Goal: Task Accomplishment & Management: Complete application form

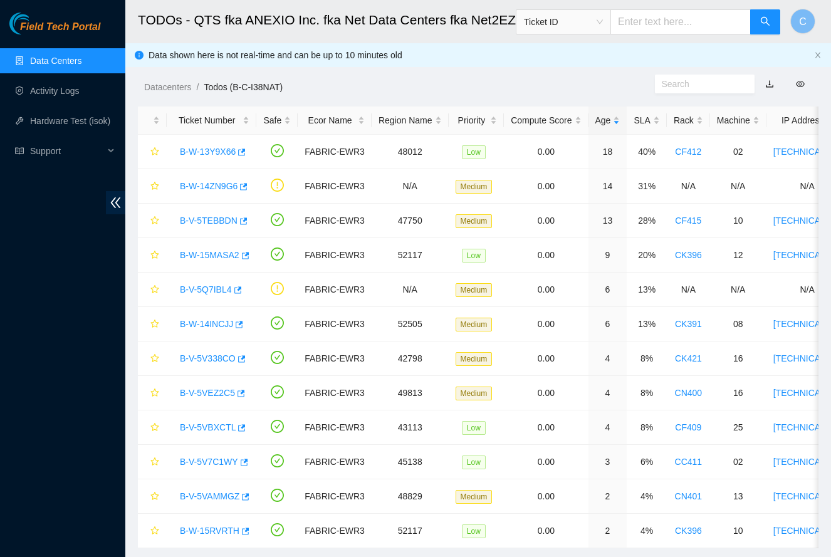
scroll to position [142, 0]
click at [192, 150] on link "B-W-13Y9X66" at bounding box center [208, 152] width 56 height 10
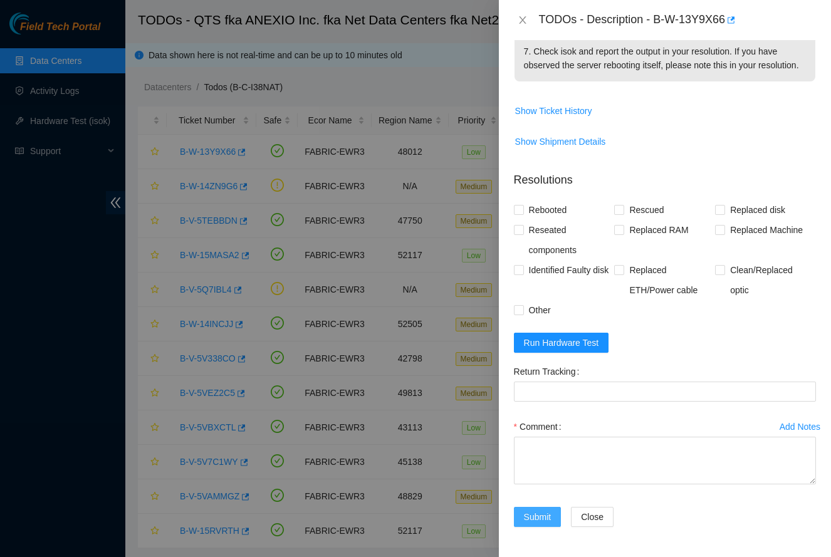
scroll to position [564, 0]
click at [521, 207] on input "Rebooted" at bounding box center [518, 209] width 9 height 9
checkbox input "true"
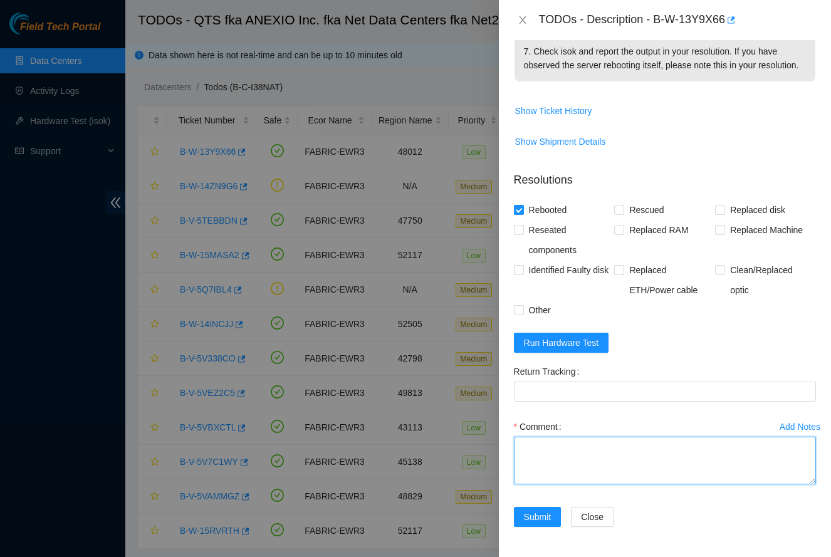
click at [553, 458] on textarea "Comment" at bounding box center [665, 461] width 302 height 48
click at [573, 455] on textarea "Comment" at bounding box center [665, 461] width 302 height 48
paste textarea "-Safely powered down. -Reseated all disks. -Rescued and rebooted. -Configured a…"
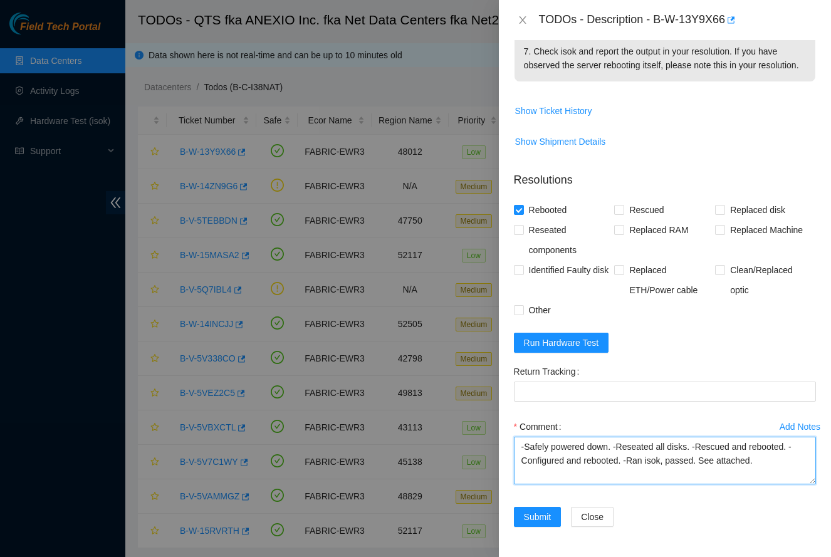
click at [611, 446] on textarea "-Safely powered down. -Reseated all disks. -Rescued and rebooted. -Configured a…" at bounding box center [665, 461] width 302 height 48
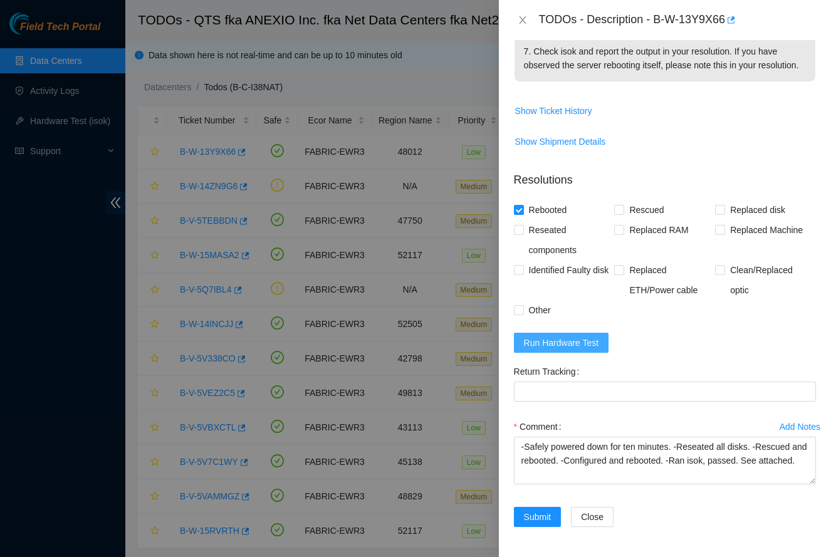
click at [576, 347] on span "Run Hardware Test" at bounding box center [561, 343] width 75 height 14
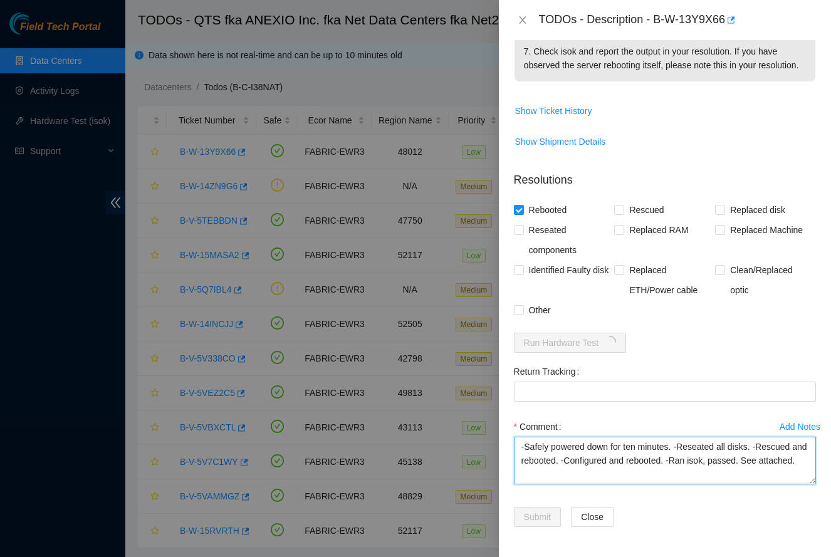
drag, startPoint x: 651, startPoint y: 460, endPoint x: 765, endPoint y: 445, distance: 115.6
click at [808, 449] on textarea "-Safely powered down for ten minutes. -Reseated all disks. -Rebooted. -Ran isok…" at bounding box center [665, 461] width 302 height 48
click at [674, 477] on textarea "-Safely powered down for ten minutes. -Reseated all disks. -Rebooted. -Monitore…" at bounding box center [665, 461] width 302 height 48
drag, startPoint x: 657, startPoint y: 474, endPoint x: 801, endPoint y: 460, distance: 145.3
click at [801, 460] on textarea "-Safely powered down for ten minutes. -Reseated all disks. -Rebooted. -Monitore…" at bounding box center [665, 461] width 302 height 48
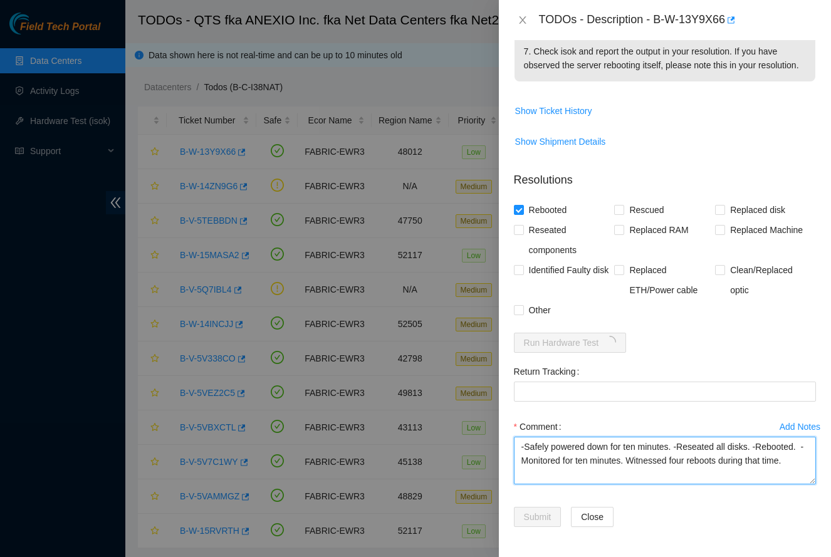
click at [698, 461] on textarea "-Safely powered down for ten minutes. -Reseated all disks. -Rebooted. -Monitore…" at bounding box center [665, 461] width 302 height 48
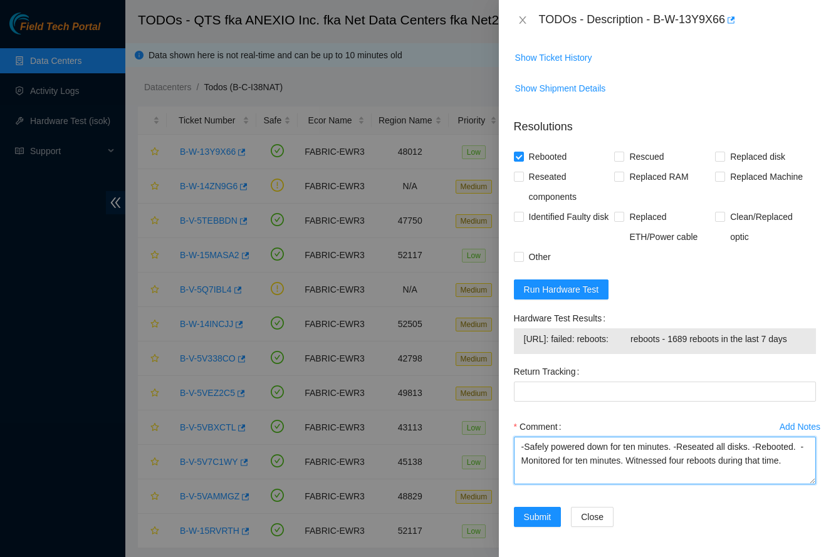
scroll to position [631, 0]
type textarea "-Safely powered down for ten minutes. -Reseated all disks. -Rebooted. -Monitore…"
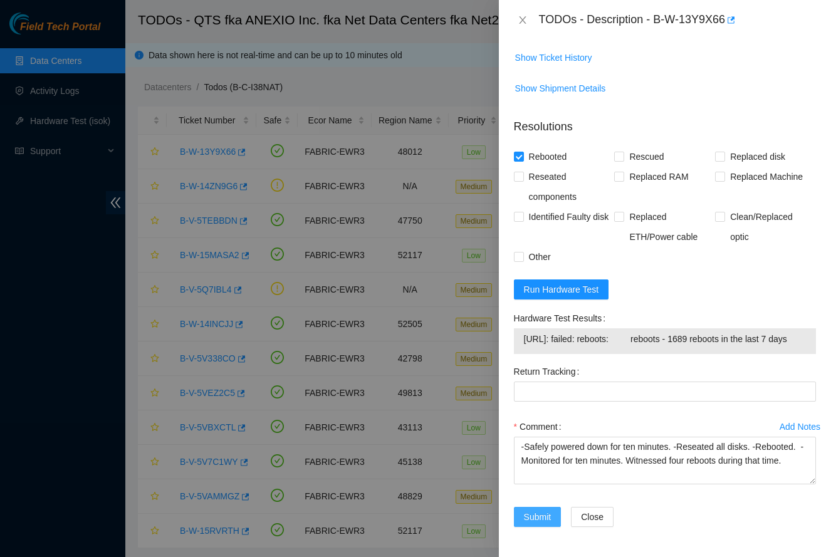
click at [536, 513] on span "Submit" at bounding box center [538, 517] width 28 height 14
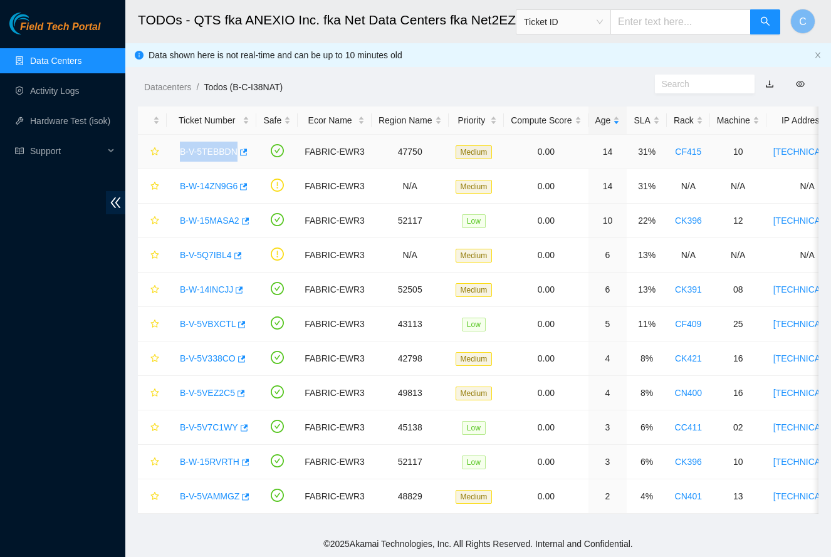
click at [194, 153] on link "B-V-5TEBBDN" at bounding box center [209, 152] width 58 height 10
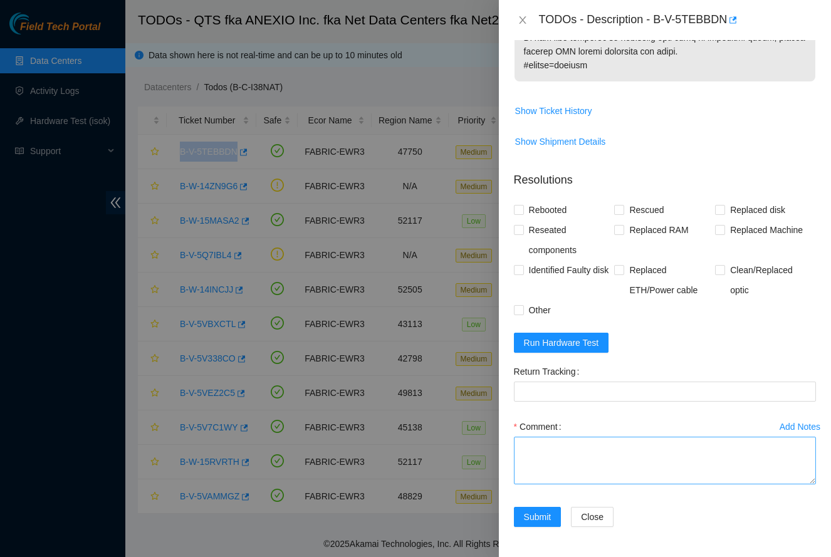
scroll to position [978, 0]
click at [579, 462] on textarea "Comment" at bounding box center [665, 461] width 302 height 48
paste textarea "-Safely powered down machine. -Removed machine s/n: MX-2134-0398. -Replaced wit…"
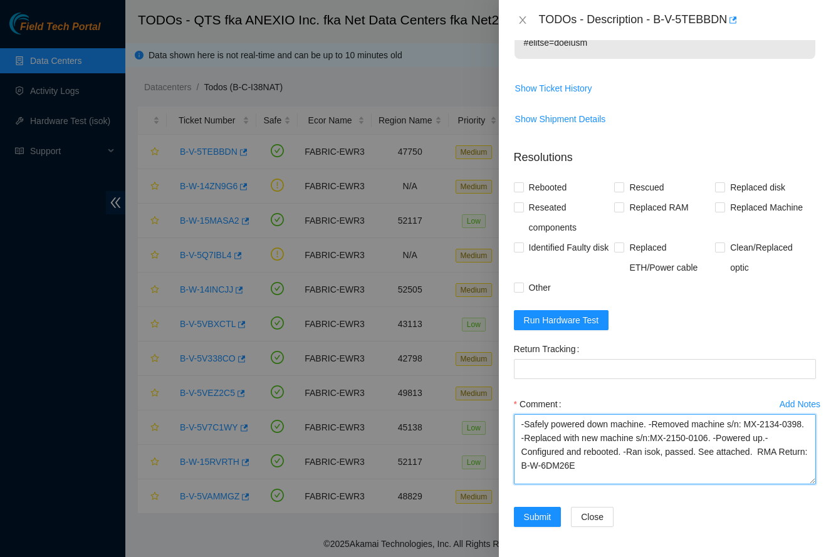
scroll to position [0, 0]
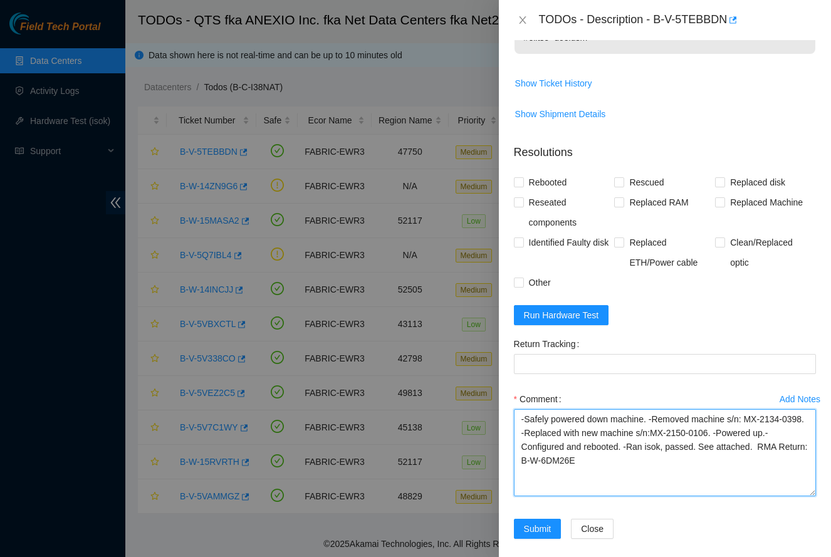
click at [757, 496] on textarea "-Safely powered down machine. -Removed machine s/n: MX-2134-0398. -Replaced wit…" at bounding box center [665, 452] width 302 height 87
type textarea "-Safely powered down machine. -Removed machine s/n: MX-2134-0398. -Replaced wit…"
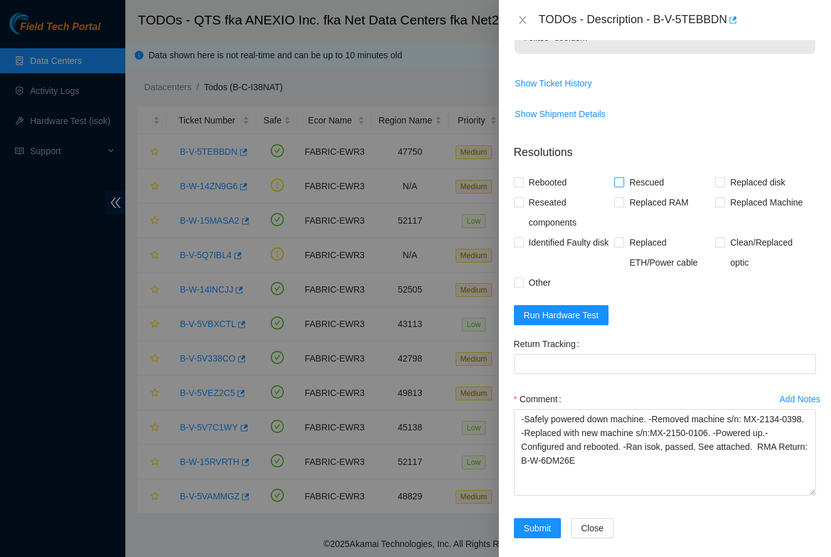
click at [635, 192] on span "Rescued" at bounding box center [646, 182] width 44 height 20
click at [623, 186] on input "Rescued" at bounding box center [618, 181] width 9 height 9
click at [626, 192] on span "Rescued" at bounding box center [646, 182] width 44 height 20
click at [623, 186] on input "Rescued" at bounding box center [618, 181] width 9 height 9
checkbox input "false"
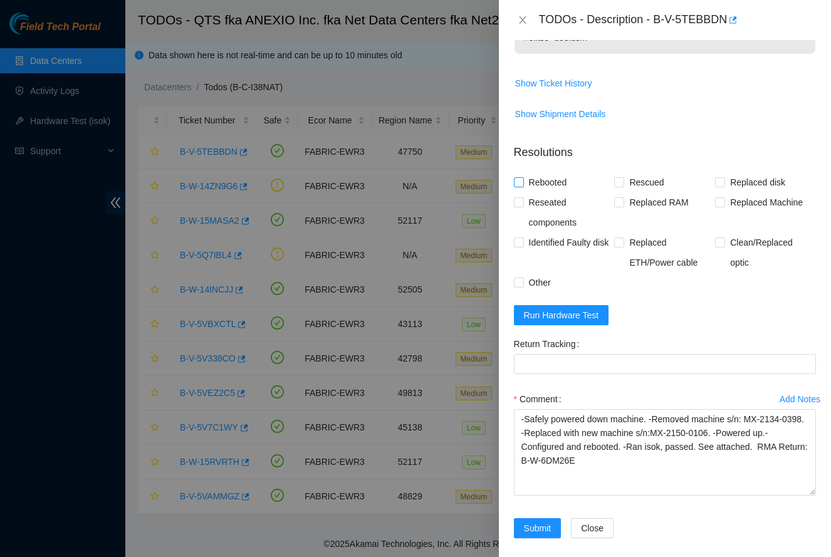
click at [557, 192] on span "Rebooted" at bounding box center [548, 182] width 48 height 20
click at [522, 186] on input "Rebooted" at bounding box center [518, 181] width 9 height 9
checkbox input "true"
click at [750, 212] on span "Replaced Machine" at bounding box center [766, 202] width 83 height 20
click at [724, 206] on input "Replaced Machine" at bounding box center [719, 201] width 9 height 9
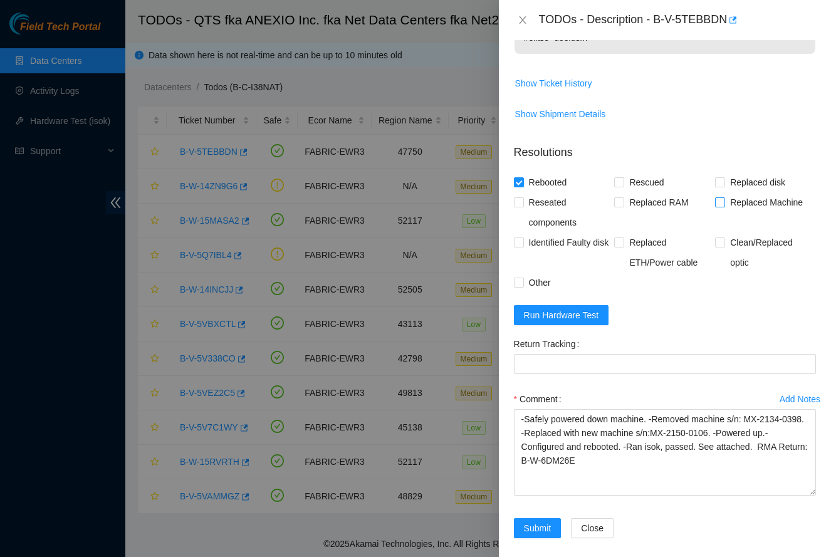
checkbox input "true"
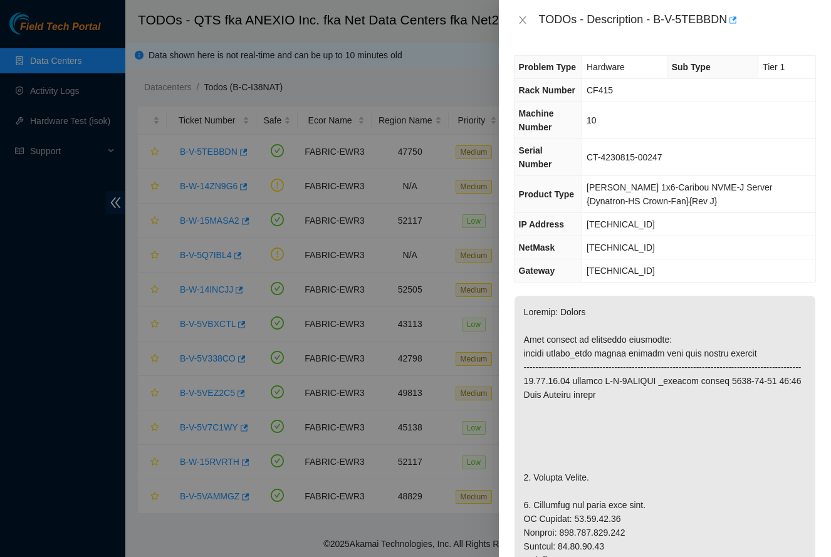
click at [610, 162] on span "CT-4230815-00247" at bounding box center [624, 157] width 76 height 10
drag, startPoint x: 586, startPoint y: 171, endPoint x: 672, endPoint y: 168, distance: 85.3
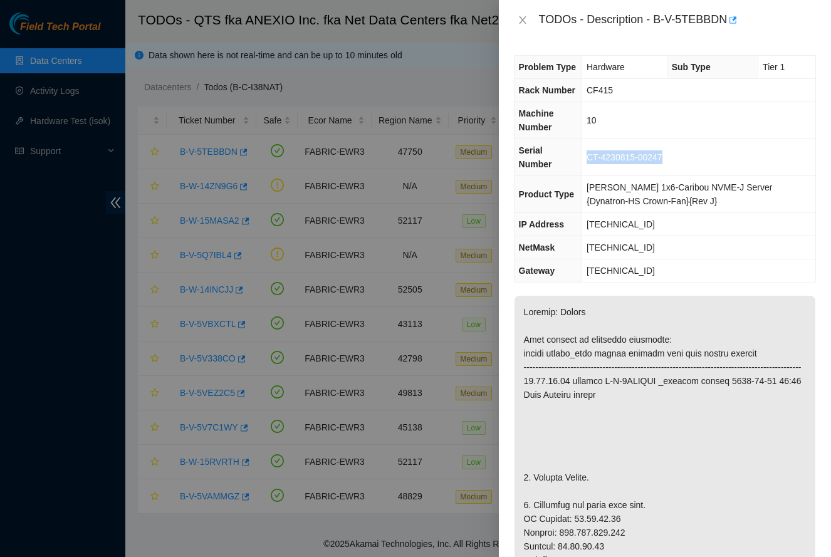
click at [672, 168] on td "CT-4230815-00247" at bounding box center [699, 157] width 234 height 37
copy span "CT-4230815-00247"
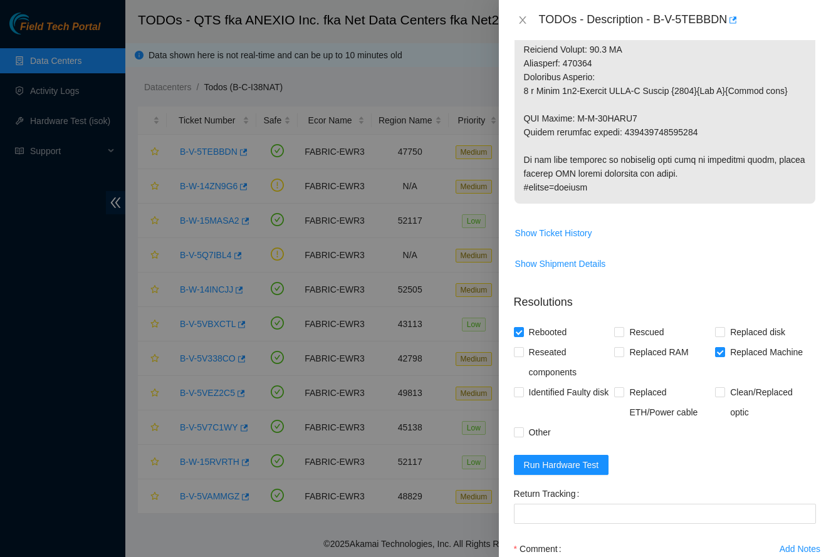
scroll to position [1016, 0]
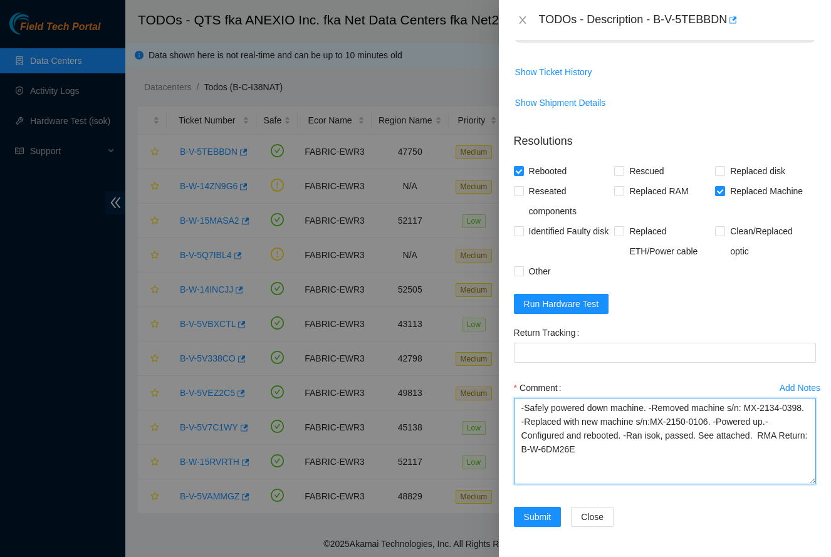
drag, startPoint x: 754, startPoint y: 409, endPoint x: 541, endPoint y: 422, distance: 213.4
click at [541, 422] on textarea "-Safely powered down machine. -Removed machine s/n: MX-2134-0398. -Replaced wit…" at bounding box center [665, 441] width 302 height 86
paste textarea "CT-4230815-00247"
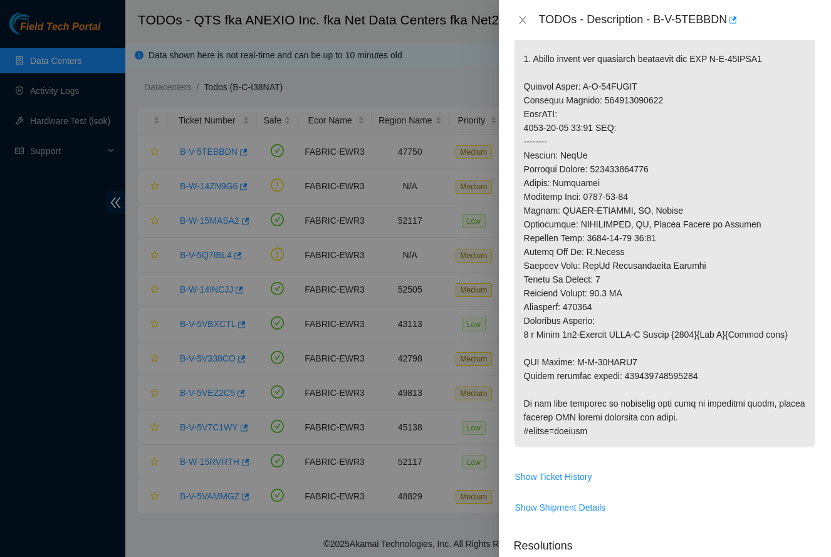
scroll to position [417, 0]
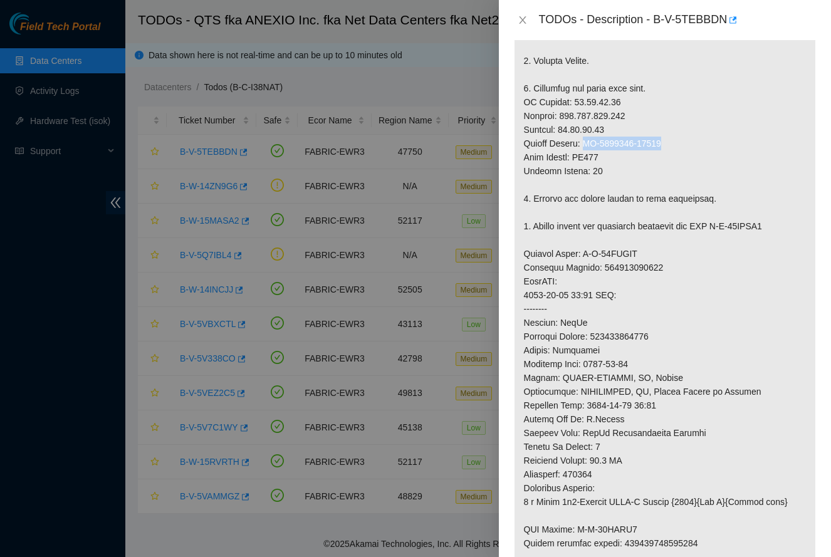
drag, startPoint x: 586, startPoint y: 169, endPoint x: 682, endPoint y: 165, distance: 95.3
copy p "CT-4240725-00077"
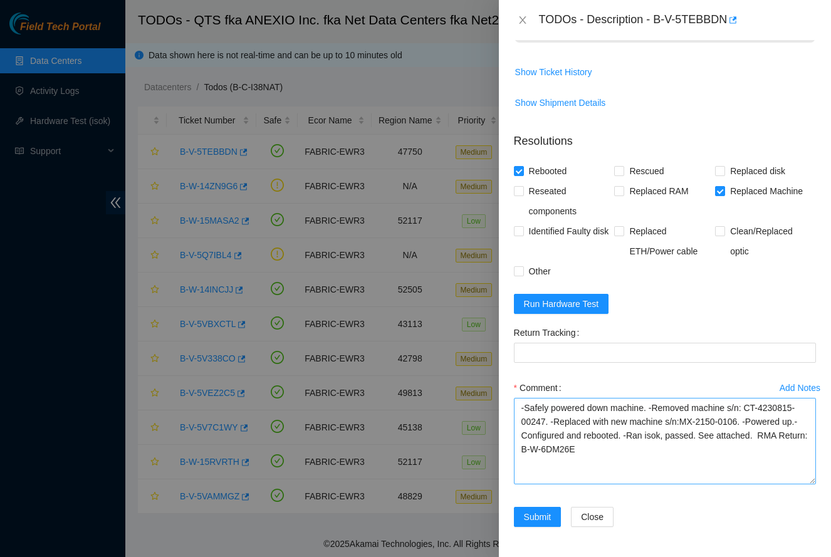
scroll to position [1016, 0]
drag, startPoint x: 688, startPoint y: 420, endPoint x: 749, endPoint y: 418, distance: 60.8
click at [749, 418] on textarea "-Safely powered down machine. -Removed machine s/n: CT-4230815-00247. -Replaced…" at bounding box center [665, 441] width 302 height 86
paste textarea "CT-4240725-00077"
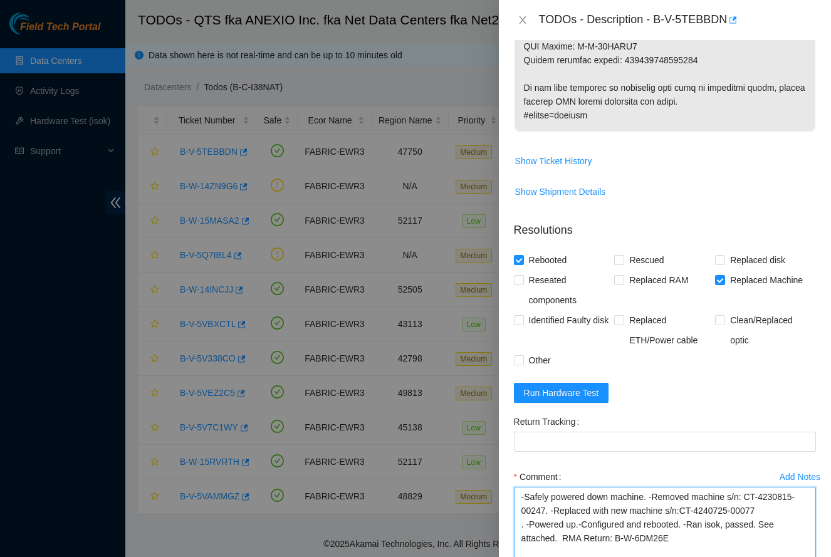
scroll to position [802, 0]
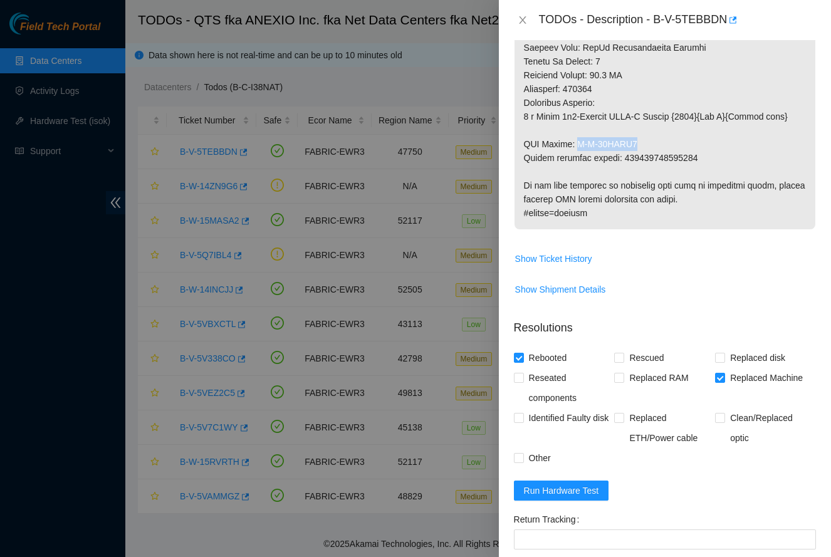
drag, startPoint x: 576, startPoint y: 170, endPoint x: 662, endPoint y: 163, distance: 85.5
copy p "B-W-14BVJP7"
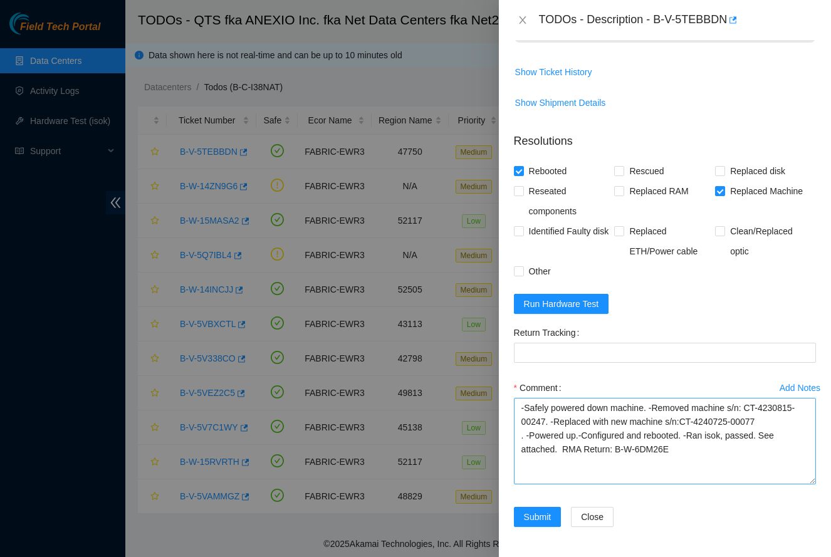
scroll to position [1016, 0]
click at [622, 456] on textarea "-Safely powered down machine. -Removed machine s/n: CT-4230815-00247. -Replaced…" at bounding box center [665, 441] width 302 height 86
paste textarea "14BVJP7"
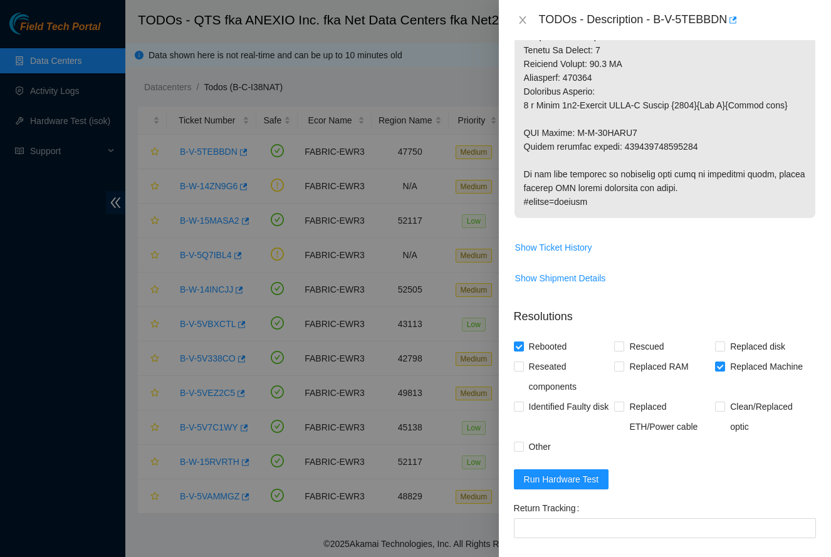
scroll to position [812, 0]
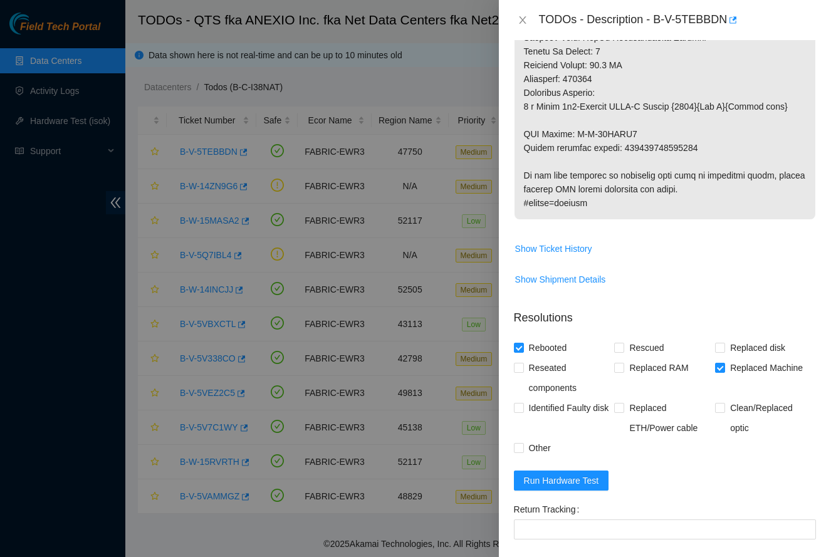
type textarea "-Safely powered down machine. -Removed machine s/n: CT-4230815-00247. -Replaced…"
copy p "093642900230233"
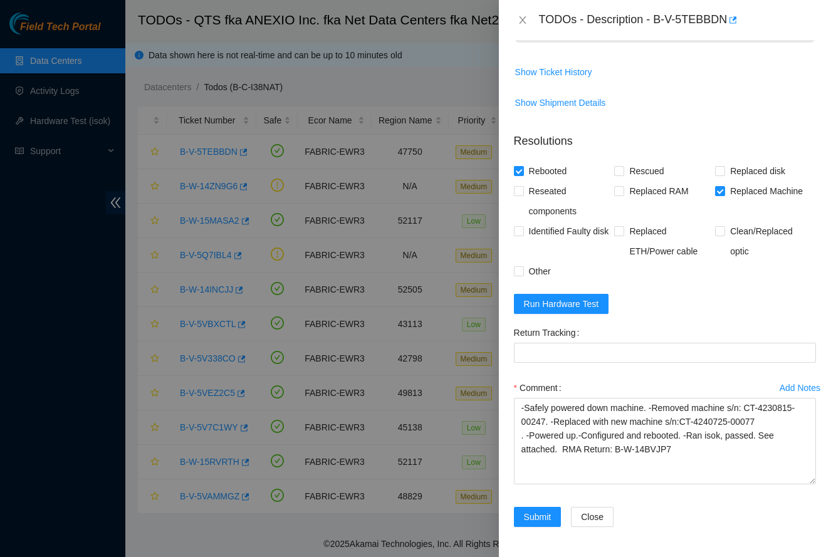
scroll to position [1016, 0]
click at [565, 342] on label "Return Tracking" at bounding box center [549, 333] width 71 height 20
click at [565, 343] on Tracking "Return Tracking" at bounding box center [665, 353] width 302 height 20
paste Tracking "093642900230233"
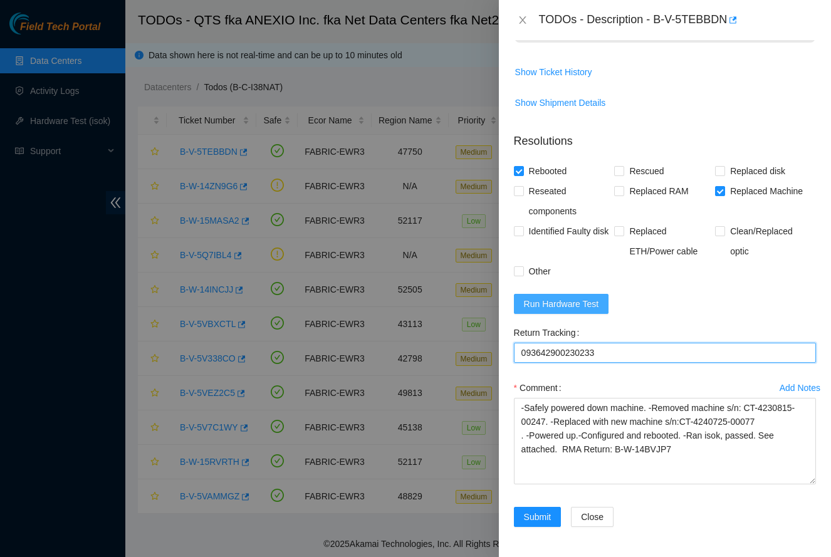
type Tracking "093642900230233"
click at [546, 300] on span "Run Hardware Test" at bounding box center [561, 304] width 75 height 14
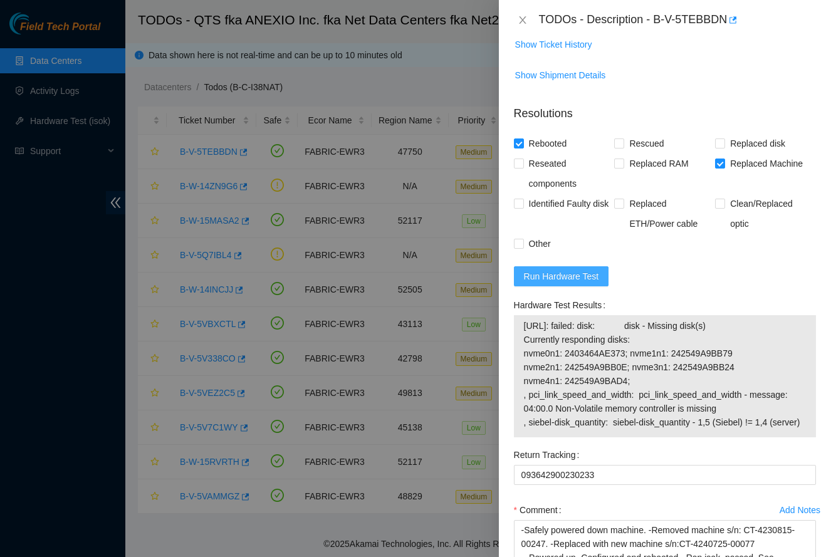
click at [583, 283] on span "Run Hardware Test" at bounding box center [561, 276] width 75 height 14
click at [593, 283] on span "Run Hardware Test" at bounding box center [561, 276] width 75 height 14
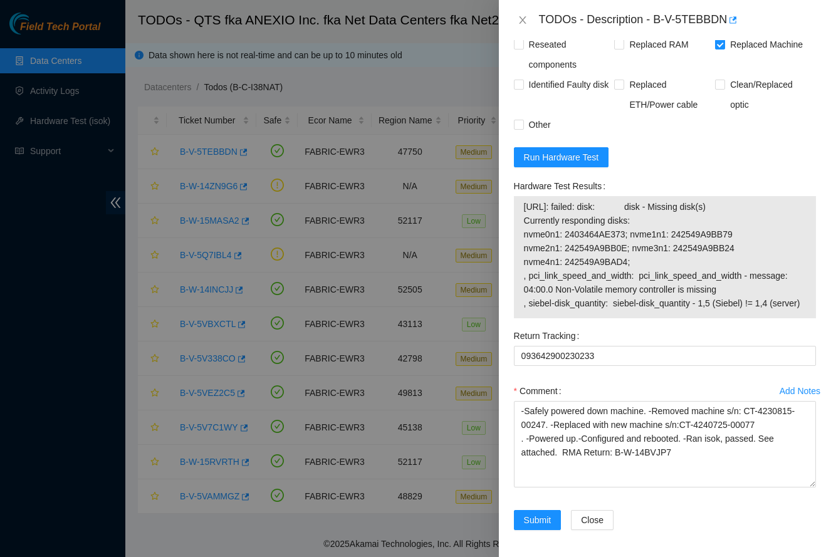
scroll to position [1180, 0]
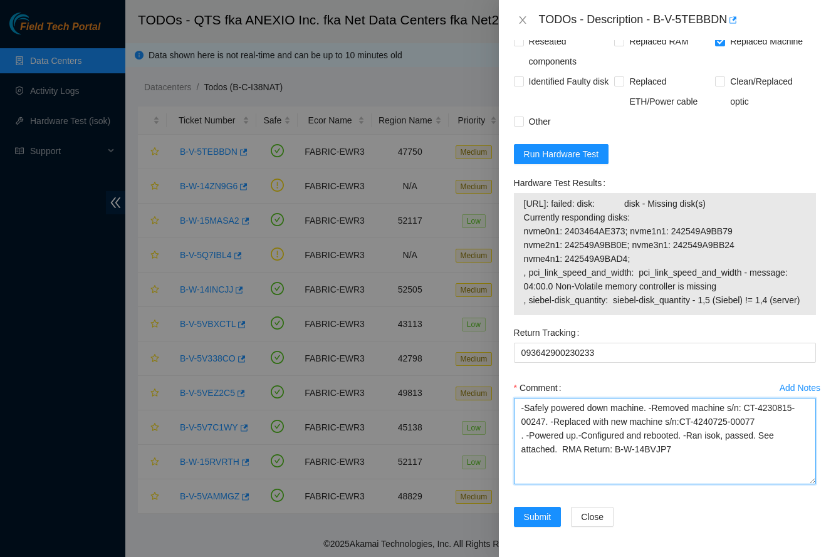
click at [745, 435] on textarea "-Safely powered down machine. -Removed machine s/n: CT-4230815-00247. -Replaced…" at bounding box center [665, 441] width 302 height 86
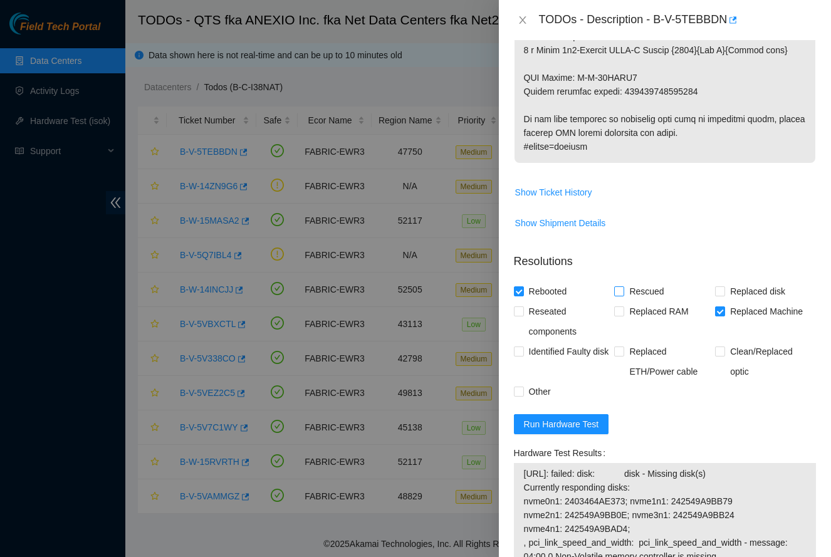
scroll to position [895, 0]
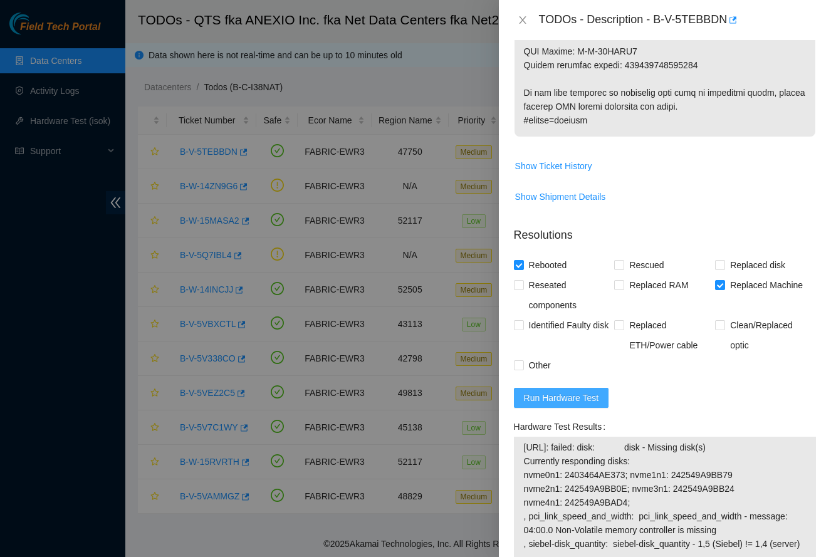
click at [563, 405] on span "Run Hardware Test" at bounding box center [561, 398] width 75 height 14
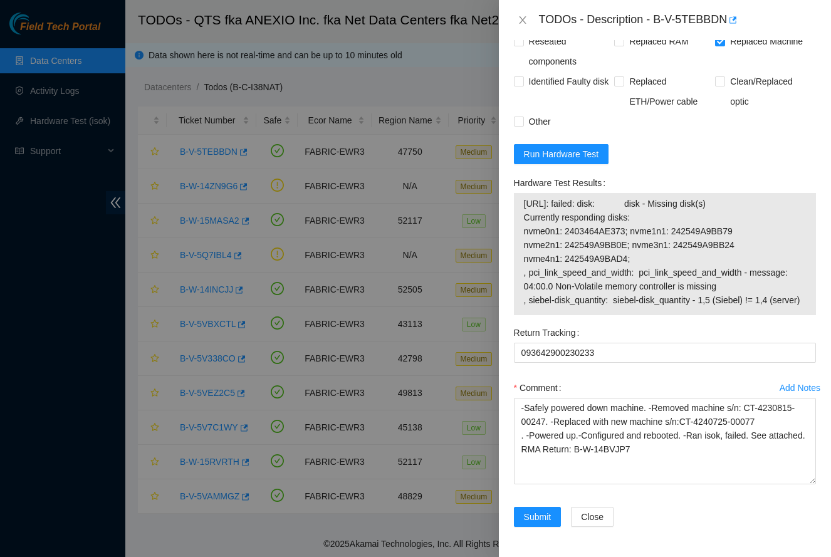
scroll to position [1180, 0]
click at [587, 147] on span "Run Hardware Test" at bounding box center [561, 154] width 75 height 14
click at [563, 450] on textarea "-Safely powered down machine. -Removed machine s/n: CT-4230815-00247. -Replaced…" at bounding box center [665, 441] width 302 height 86
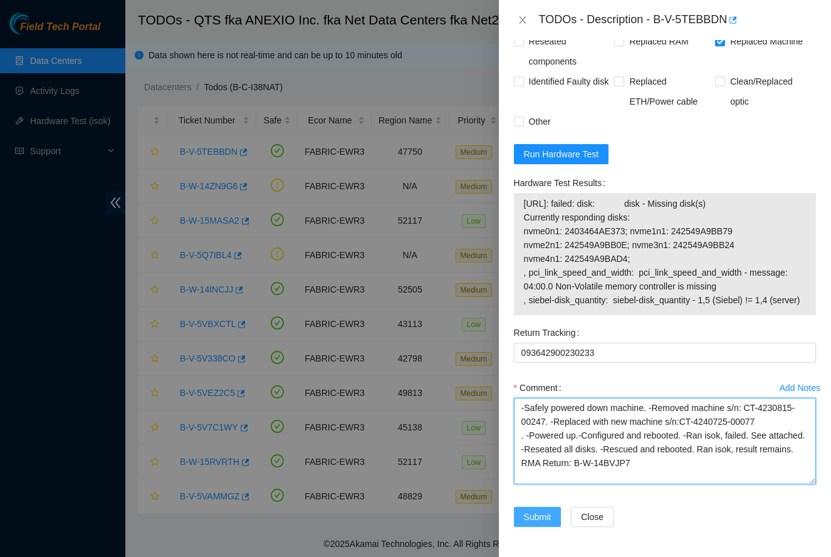
type textarea "-Safely powered down machine. -Removed machine s/n: CT-4230815-00247. -Replaced…"
click at [533, 517] on span "Submit" at bounding box center [538, 517] width 28 height 14
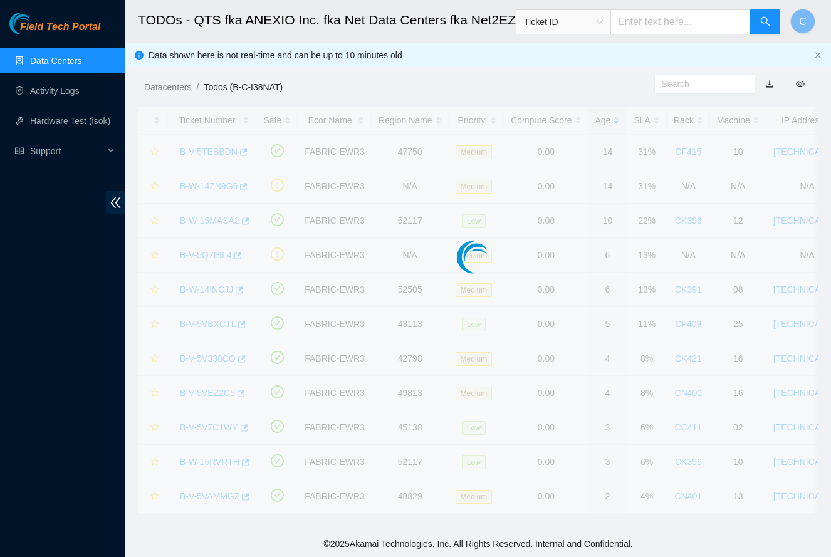
scroll to position [142, 0]
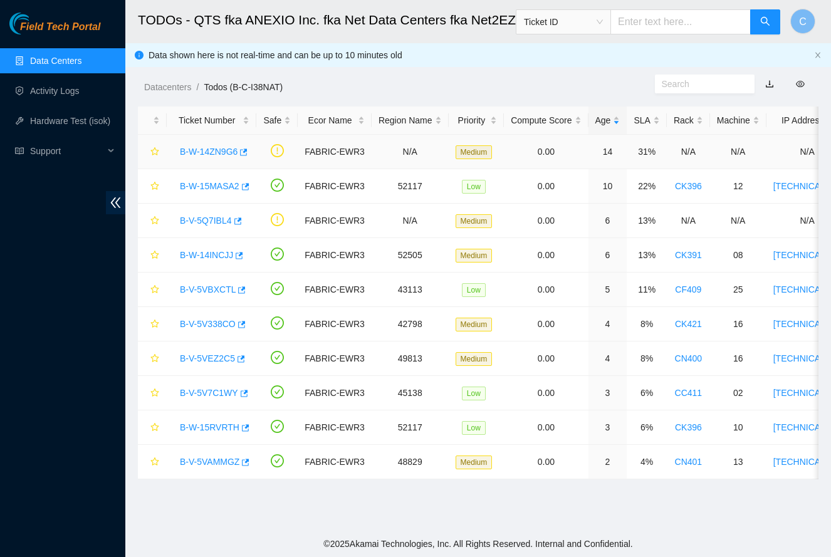
click at [219, 152] on link "B-W-14ZN9G6" at bounding box center [209, 152] width 58 height 10
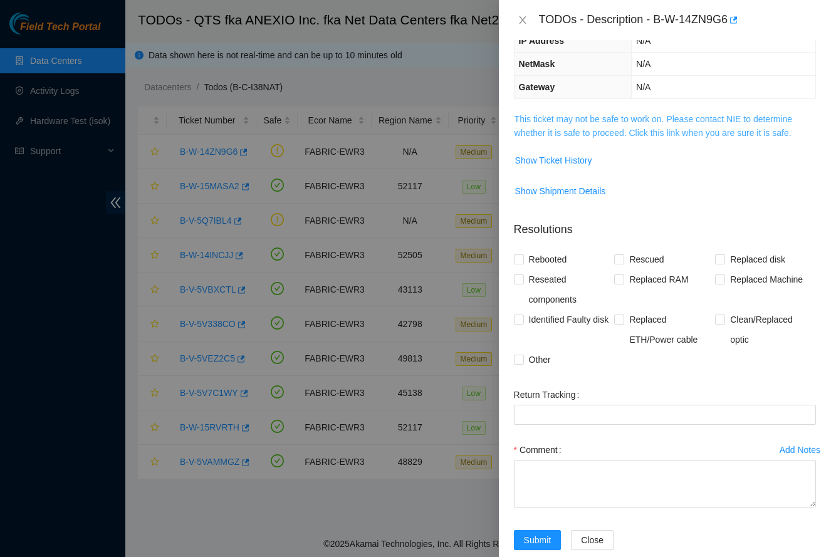
click at [603, 130] on link "This ticket may not be safe to work on. Please contact NIE to determine whether…" at bounding box center [653, 126] width 278 height 24
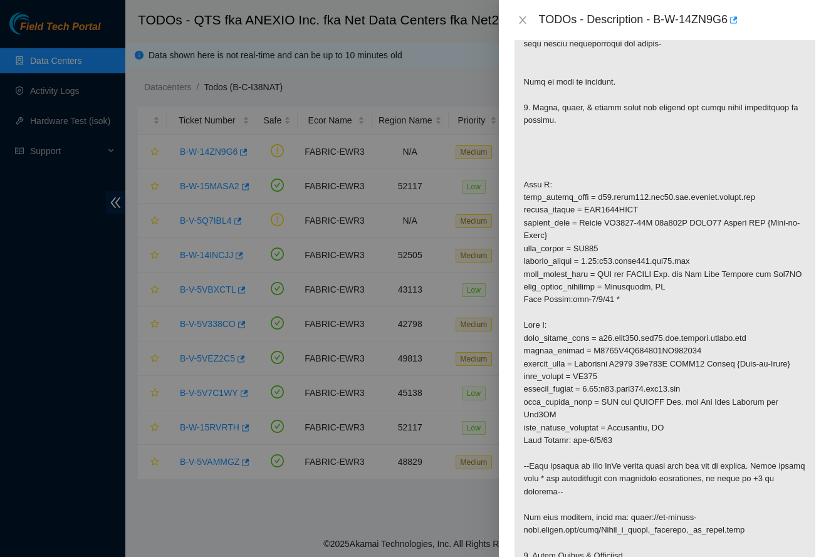
scroll to position [318, 0]
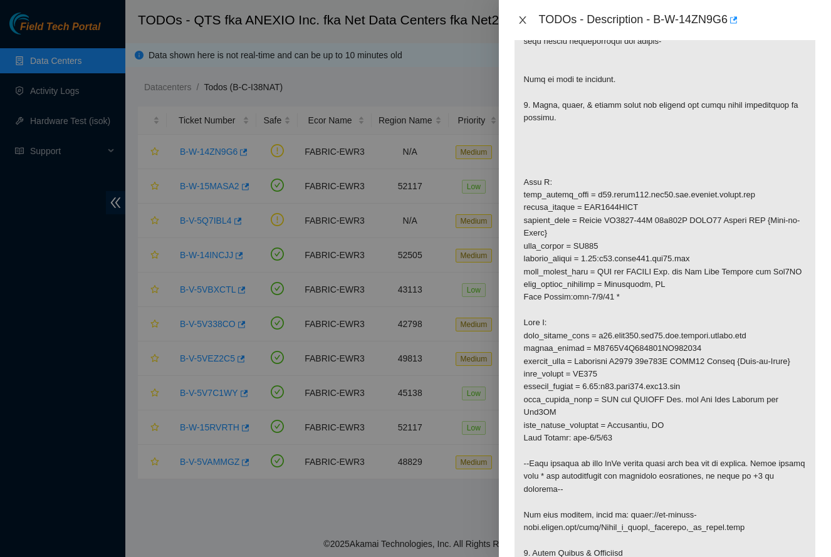
click at [519, 19] on icon "close" at bounding box center [522, 20] width 10 height 10
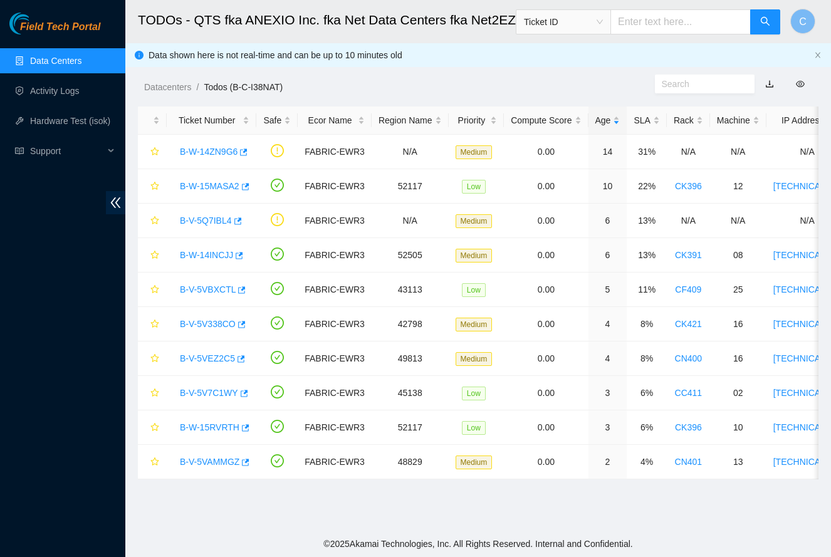
scroll to position [142, 0]
click at [52, 66] on link "Data Centers" at bounding box center [55, 61] width 51 height 10
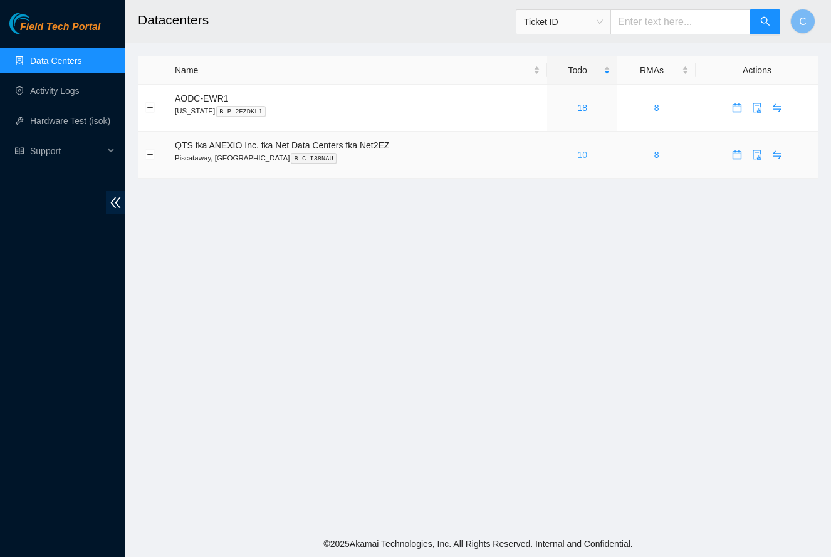
click at [587, 151] on link "10" at bounding box center [582, 155] width 10 height 10
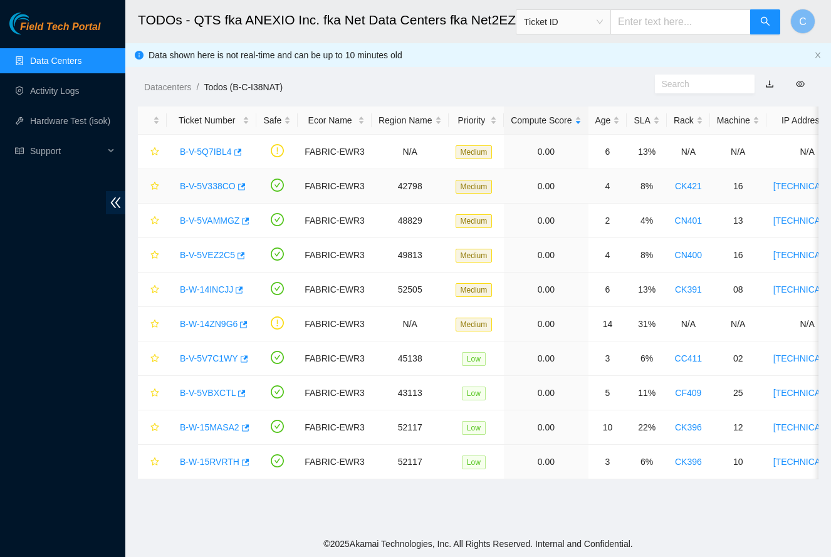
click at [202, 188] on link "B-V-5V338CO" at bounding box center [208, 186] width 56 height 10
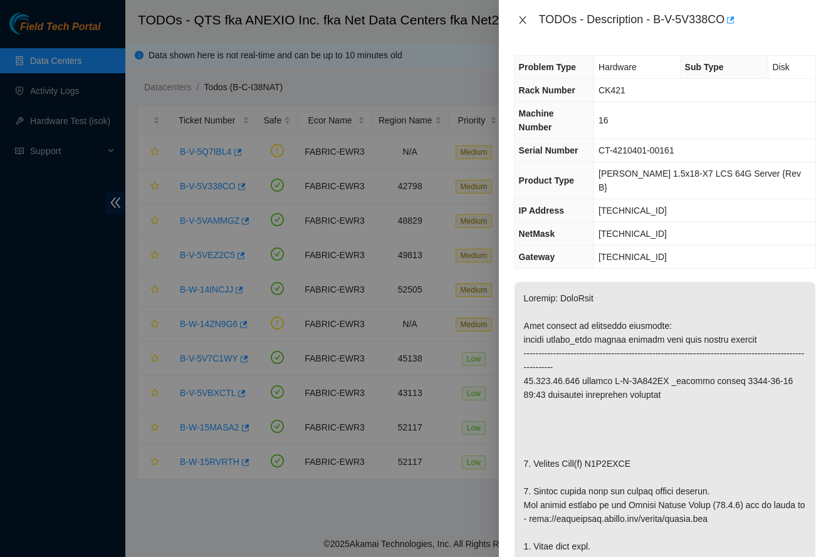
click at [523, 18] on icon "close" at bounding box center [522, 20] width 7 height 8
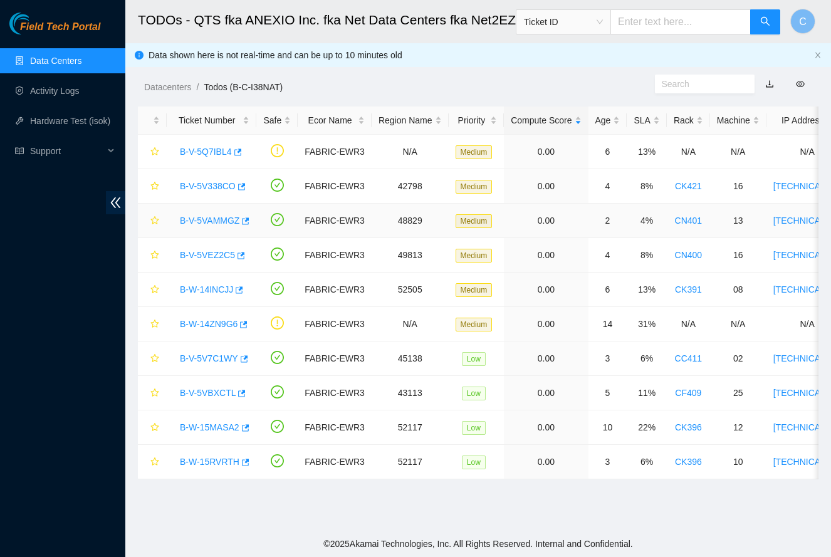
click at [211, 219] on link "B-V-5VAMMGZ" at bounding box center [210, 220] width 60 height 10
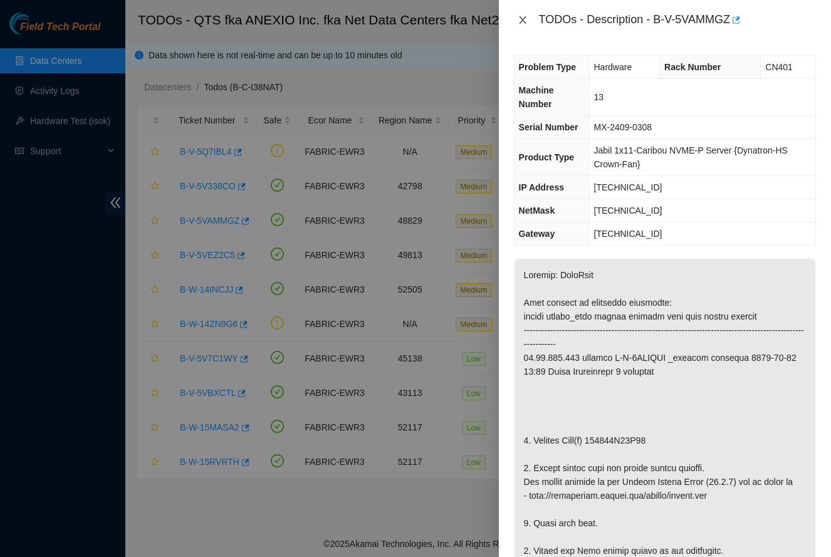
click at [520, 23] on icon "close" at bounding box center [522, 20] width 7 height 8
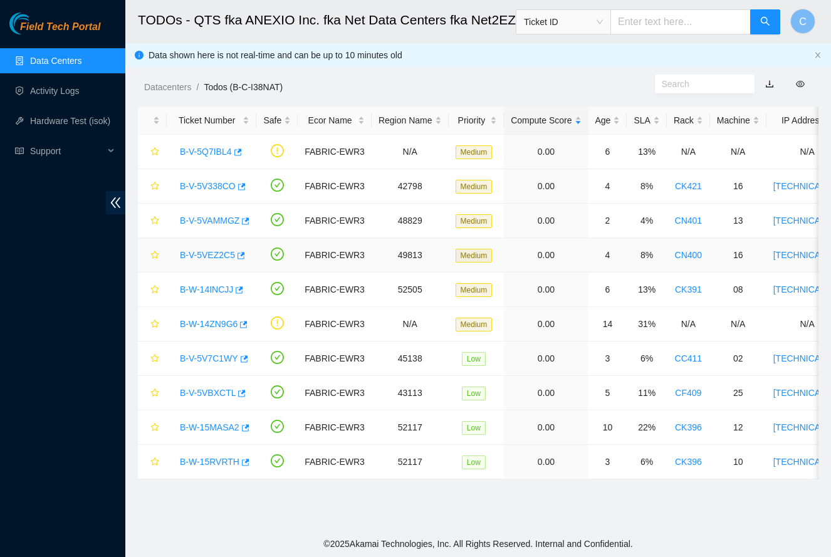
click at [195, 256] on link "B-V-5VEZ2C5" at bounding box center [207, 255] width 55 height 10
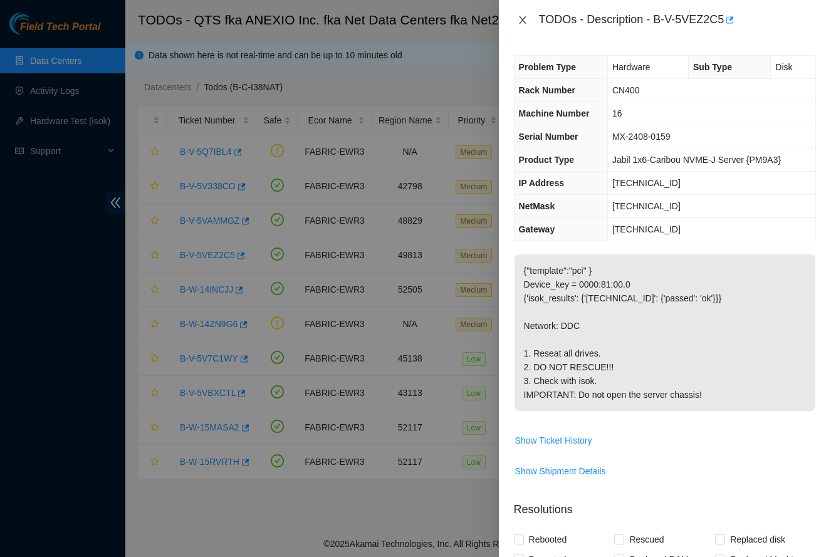
click at [521, 19] on icon "close" at bounding box center [522, 20] width 10 height 10
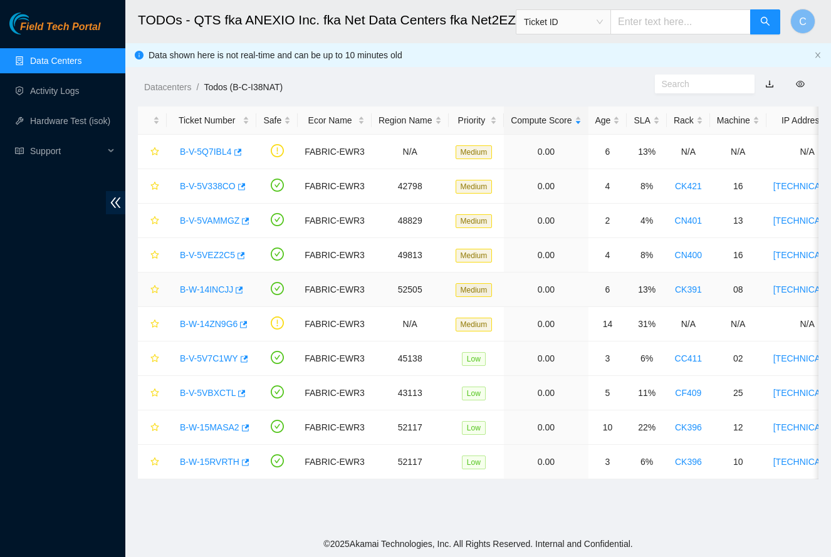
click at [197, 288] on link "B-W-14INCJJ" at bounding box center [206, 289] width 53 height 10
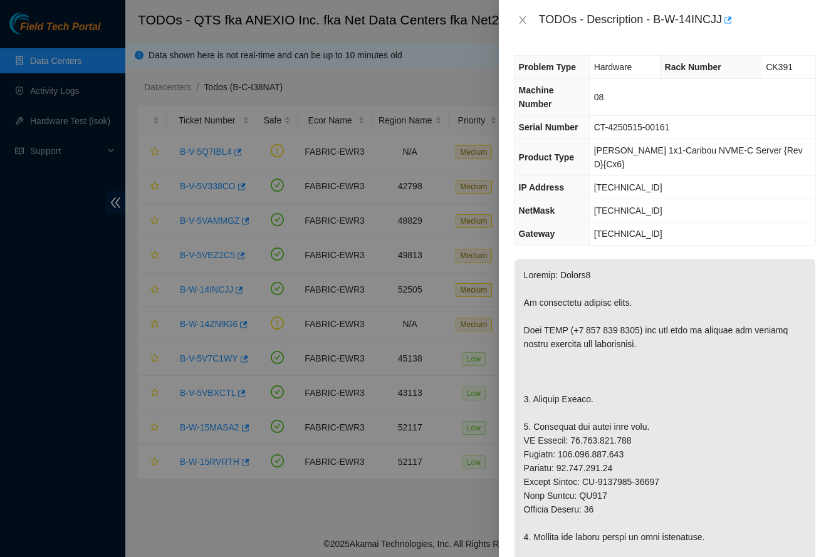
click at [508, 24] on div "TODOs - Description - B-W-14INCJJ" at bounding box center [665, 20] width 332 height 40
click at [516, 21] on button "Close" at bounding box center [523, 20] width 18 height 12
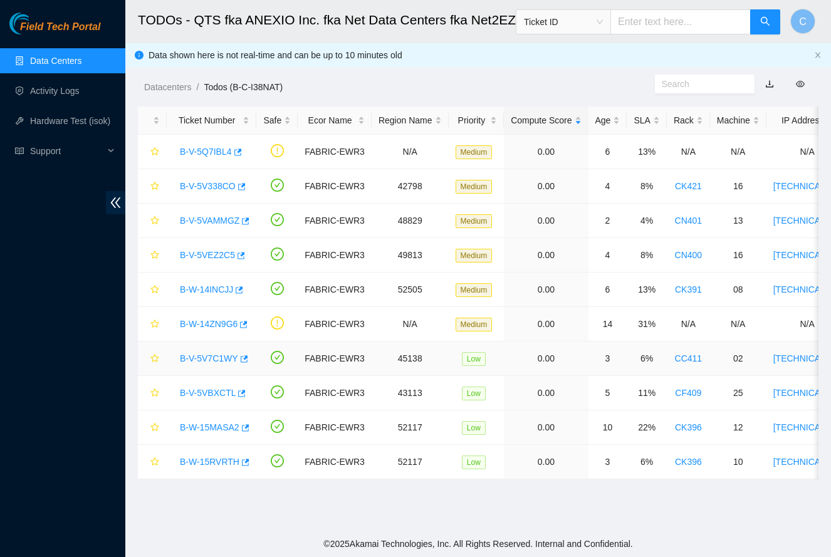
click at [194, 358] on link "B-V-5V7C1WY" at bounding box center [209, 358] width 58 height 10
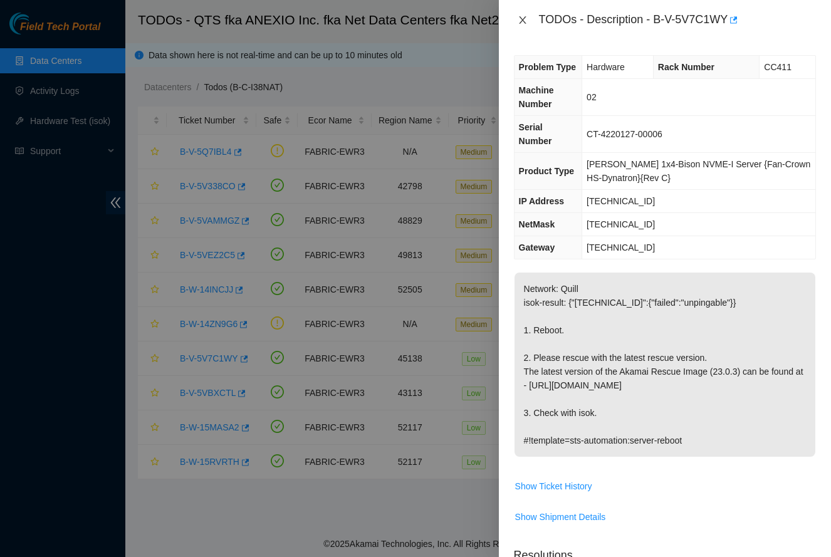
click at [525, 19] on icon "close" at bounding box center [522, 20] width 10 height 10
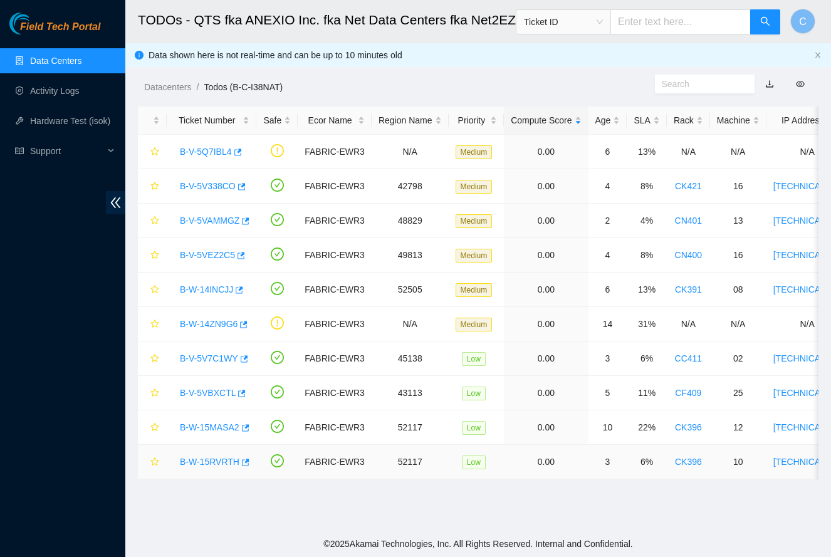
click at [206, 460] on link "B-W-15RVRTH" at bounding box center [210, 462] width 60 height 10
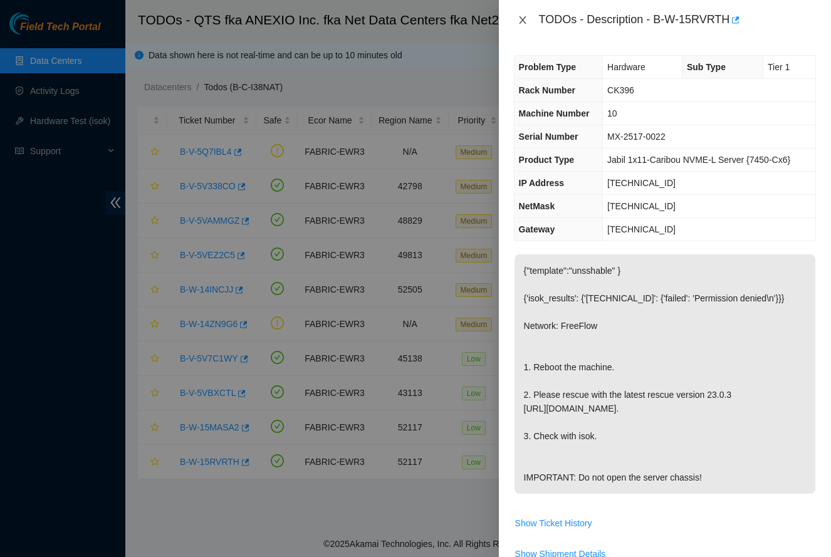
click at [519, 21] on icon "close" at bounding box center [522, 20] width 10 height 10
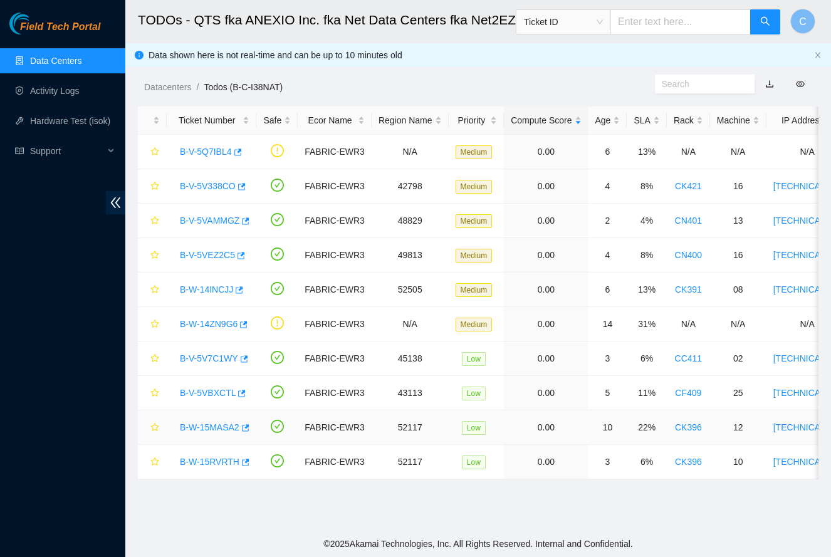
click at [193, 427] on link "B-W-15MASA2" at bounding box center [210, 427] width 60 height 10
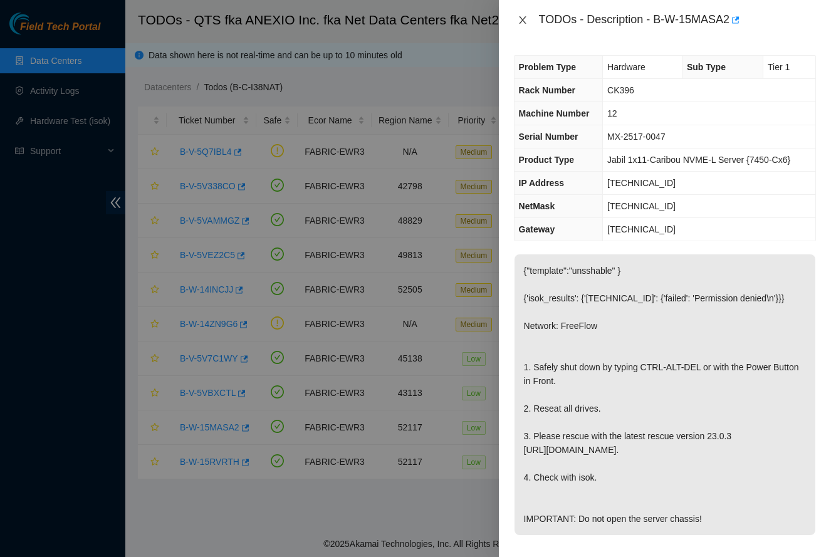
click at [514, 15] on button "Close" at bounding box center [523, 20] width 18 height 12
